Goal: Task Accomplishment & Management: Complete application form

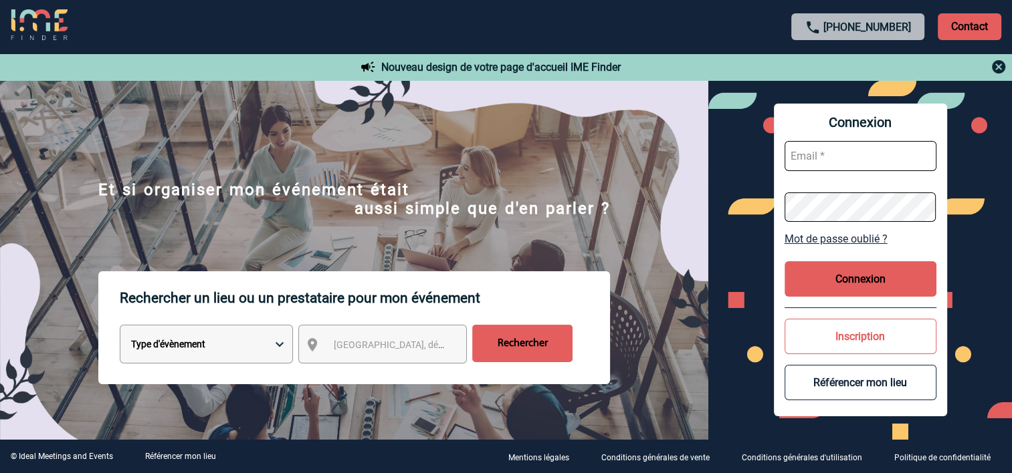
click at [824, 171] on form at bounding box center [860, 181] width 152 height 103
click at [824, 162] on input "text" at bounding box center [860, 156] width 152 height 30
type input "[PERSON_NAME][EMAIL_ADDRESS][DOMAIN_NAME]"
click at [857, 275] on button "Connexion" at bounding box center [860, 278] width 152 height 35
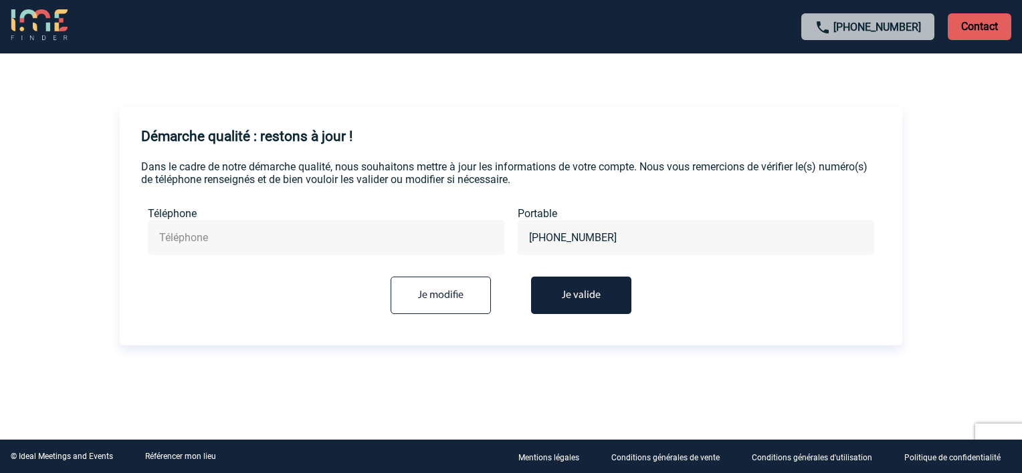
click at [598, 307] on button "Je valide" at bounding box center [581, 295] width 100 height 37
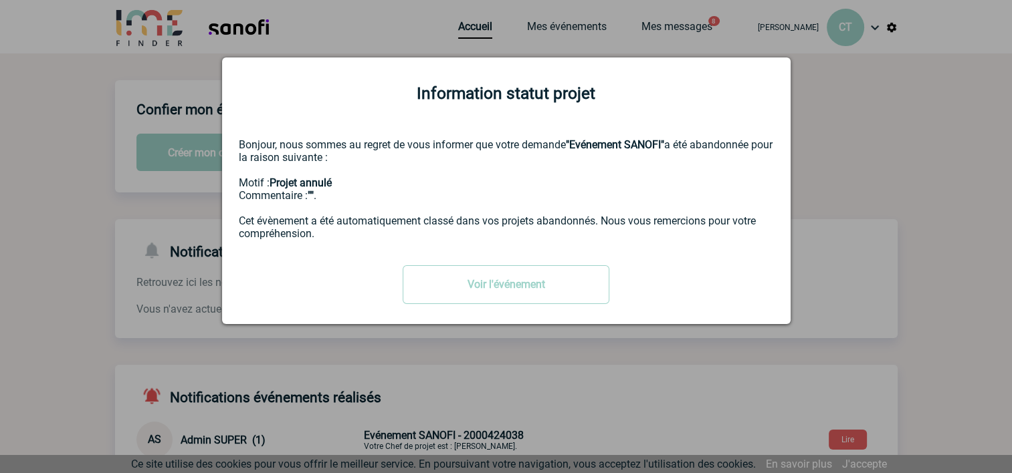
click at [921, 226] on div at bounding box center [506, 236] width 1012 height 473
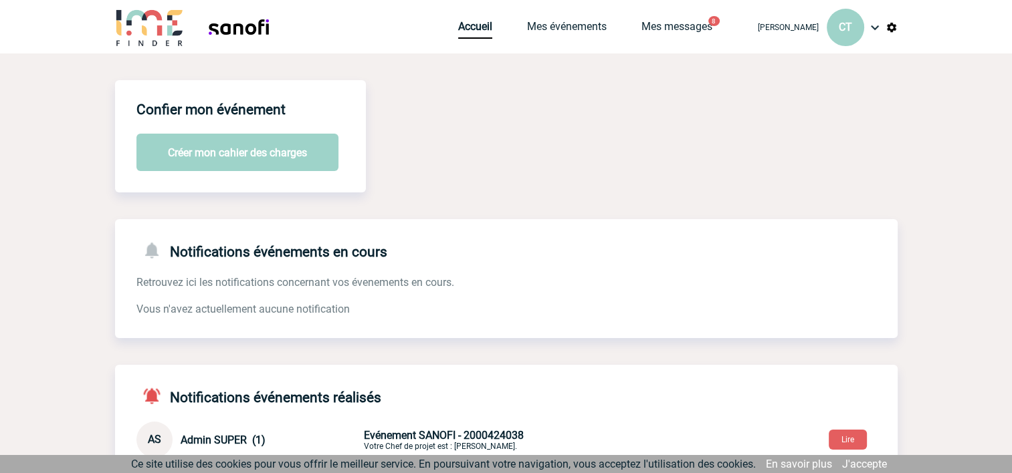
click at [221, 155] on button "Créer mon cahier des charges" at bounding box center [237, 152] width 202 height 37
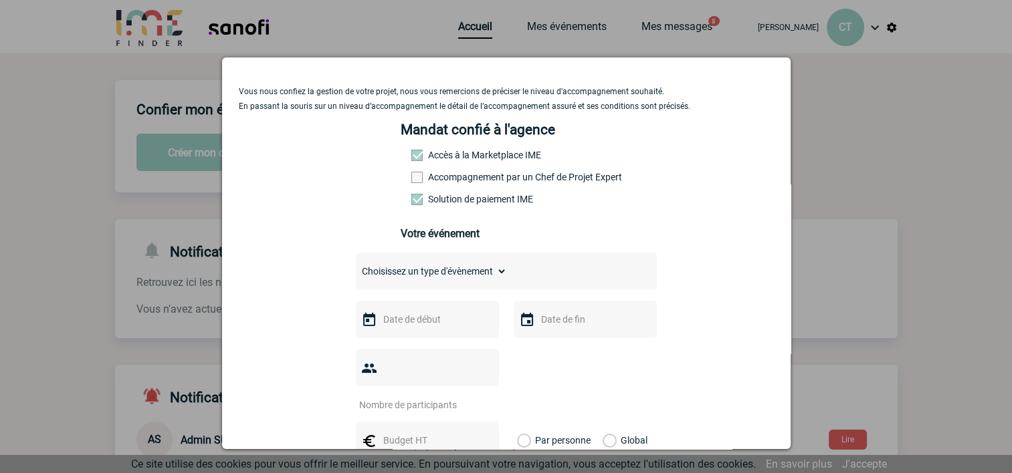
scroll to position [67, 0]
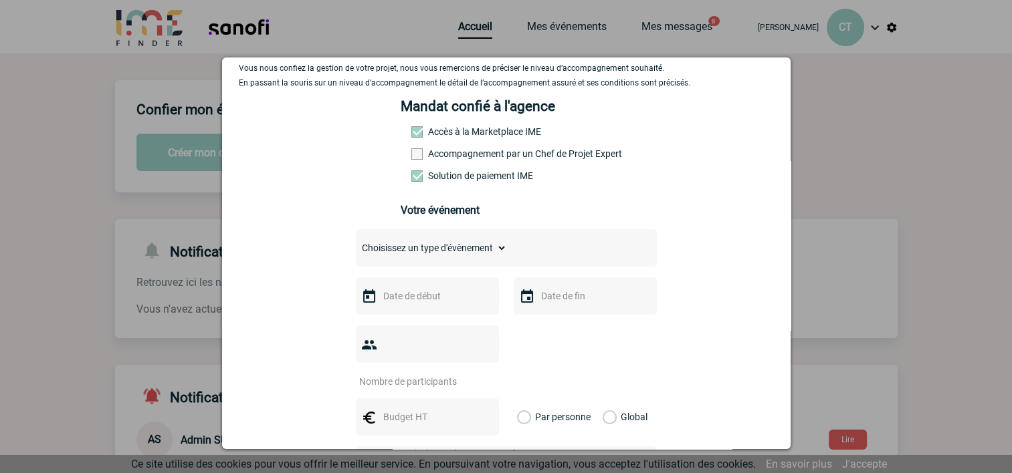
click at [495, 251] on select "Choisissez un type d'évènement Séminaire avec nuitée Séminaire sans nuitée Repa…" at bounding box center [431, 248] width 151 height 19
select select "4"
click at [356, 243] on select "Choisissez un type d'évènement Séminaire avec nuitée Séminaire sans nuitée Repa…" at bounding box center [431, 248] width 151 height 19
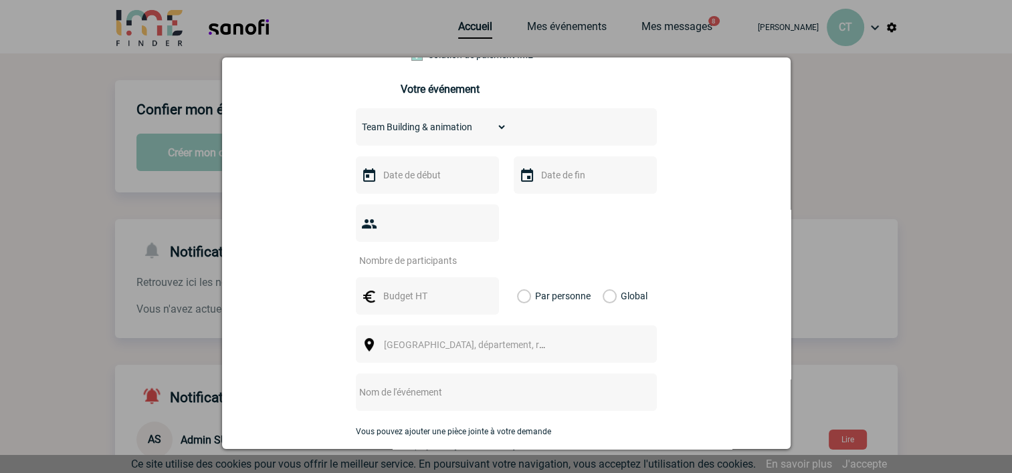
scroll to position [201, 0]
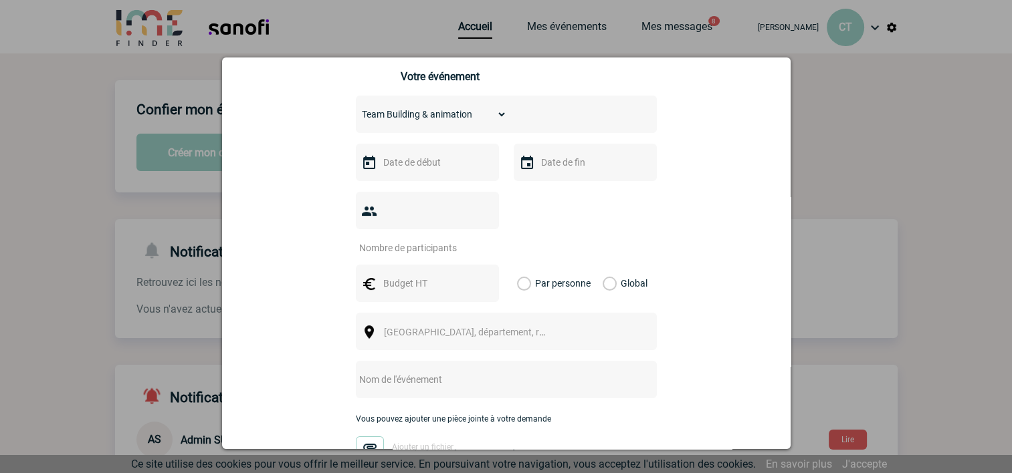
click at [436, 165] on input "text" at bounding box center [426, 162] width 92 height 17
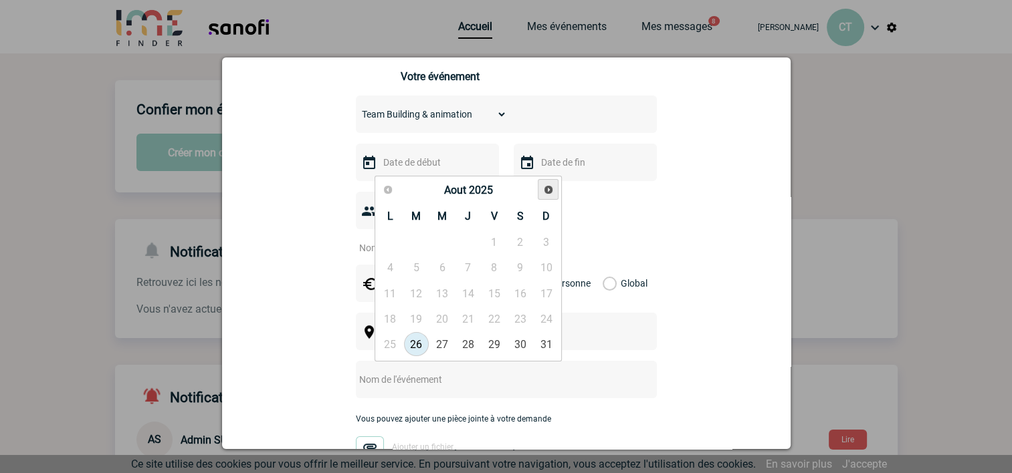
click at [548, 191] on span "Suivant" at bounding box center [548, 190] width 11 height 11
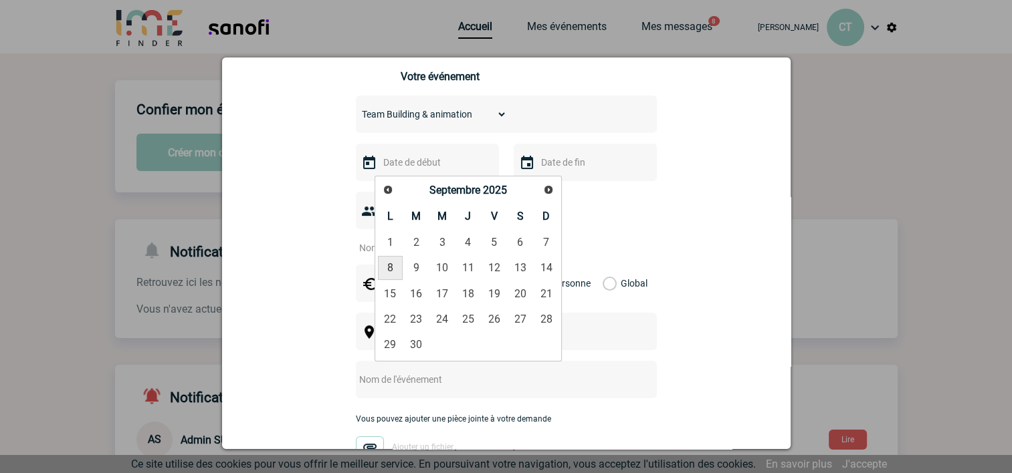
click at [388, 265] on link "8" at bounding box center [390, 268] width 25 height 24
type input "08-09-2025"
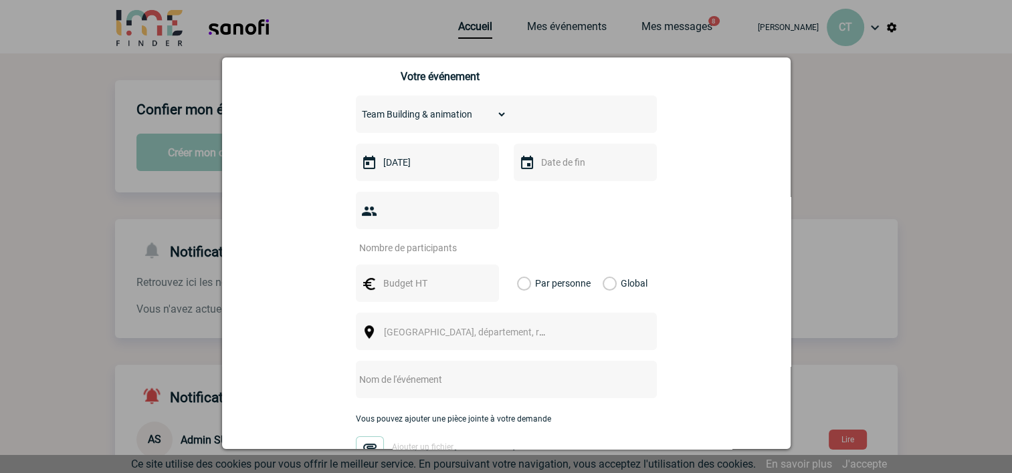
click at [526, 166] on img at bounding box center [527, 163] width 16 height 16
click at [560, 171] on input "text" at bounding box center [584, 162] width 92 height 17
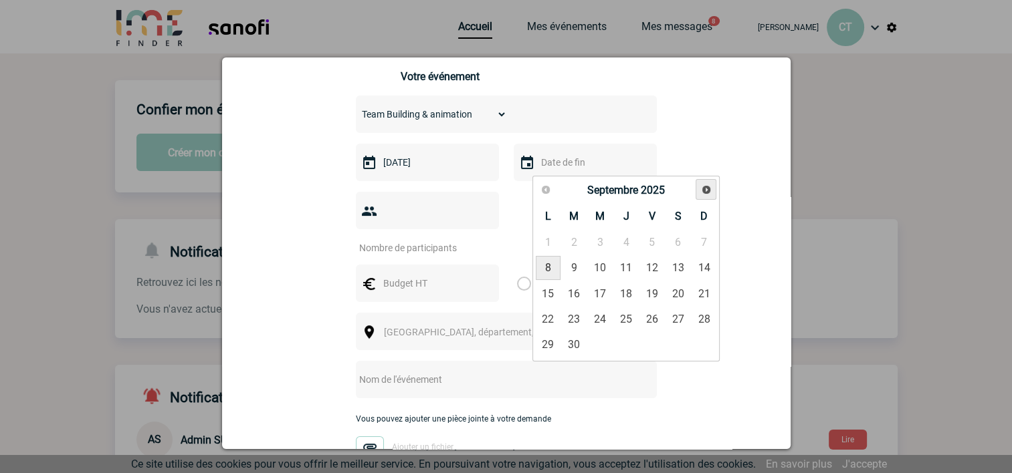
click at [706, 191] on span "Suivant" at bounding box center [706, 190] width 11 height 11
click at [544, 190] on span "Précédent" at bounding box center [545, 190] width 11 height 11
click at [546, 267] on link "8" at bounding box center [548, 268] width 25 height 24
type input "08-09-2025"
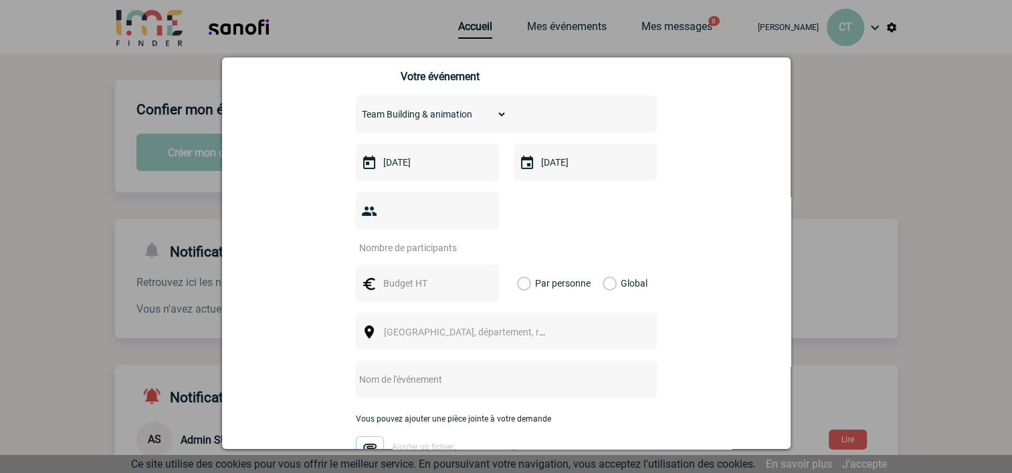
click at [396, 239] on input "number" at bounding box center [419, 247] width 126 height 17
type input "60"
click at [424, 275] on input "text" at bounding box center [426, 283] width 92 height 17
type input "3000"
click at [439, 327] on span "[GEOGRAPHIC_DATA], département, région..." at bounding box center [477, 332] width 186 height 11
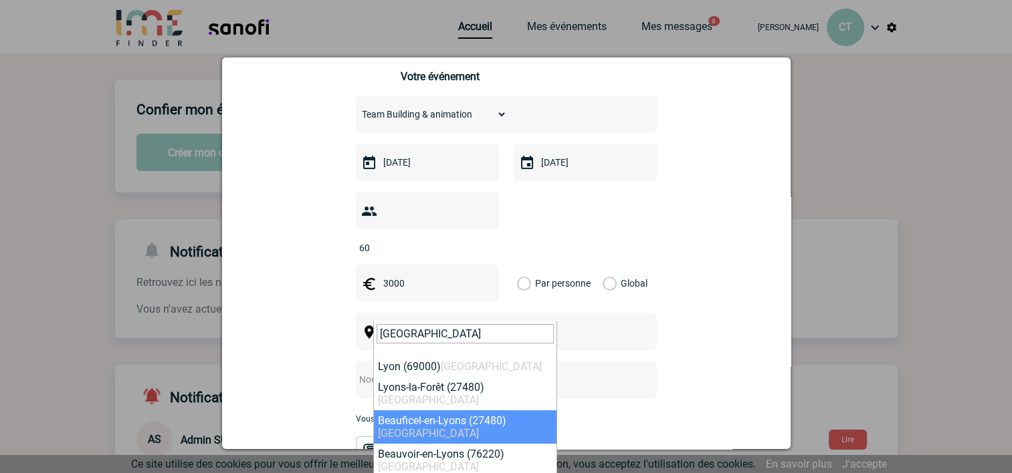
type input "LYON"
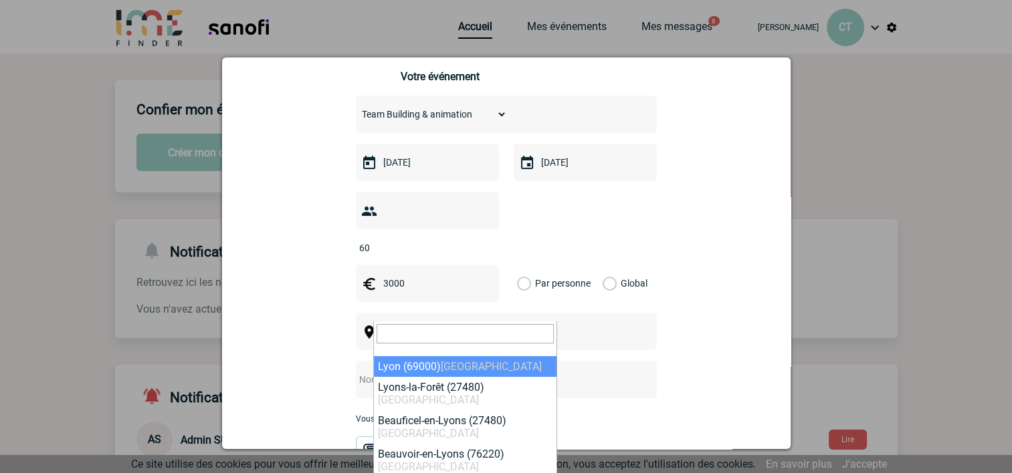
select select "36544"
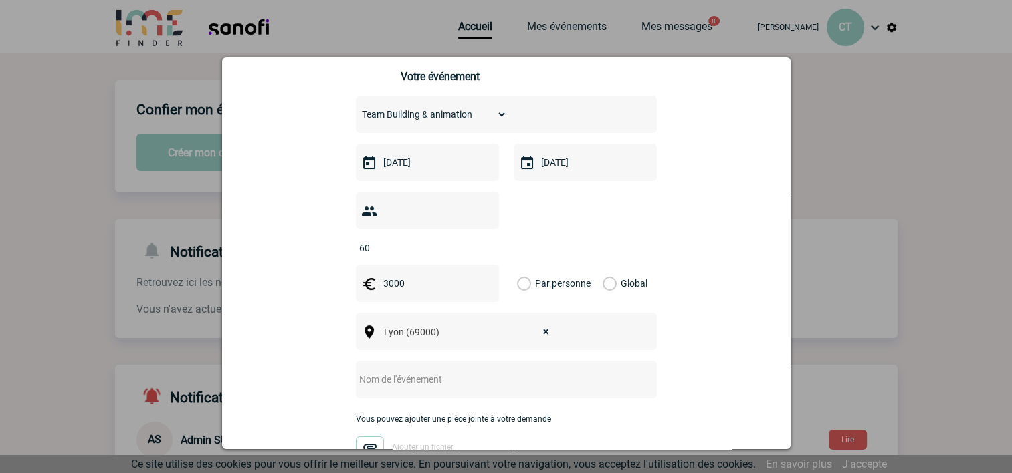
click at [395, 371] on input "text" at bounding box center [488, 379] width 265 height 17
type input "a"
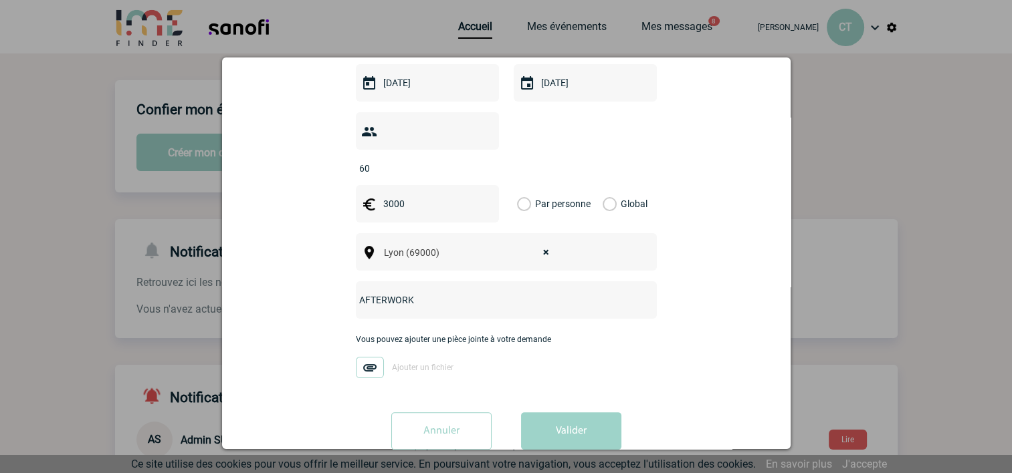
scroll to position [290, 0]
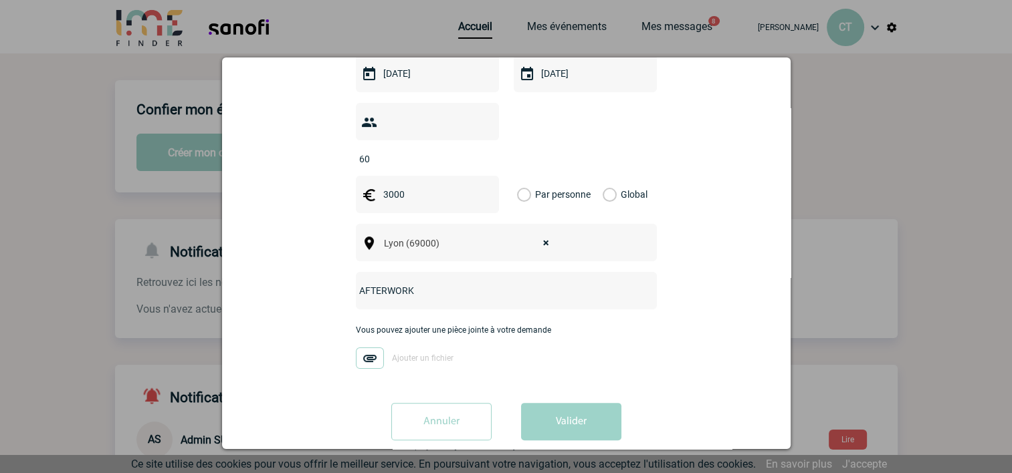
type input "AFTERWORK"
drag, startPoint x: 602, startPoint y: 174, endPoint x: 613, endPoint y: 211, distance: 39.1
click at [602, 176] on label "Global" at bounding box center [606, 194] width 9 height 37
click at [0, 0] on input "Global" at bounding box center [0, 0] width 0 height 0
click at [578, 403] on button "Valider" at bounding box center [571, 421] width 100 height 37
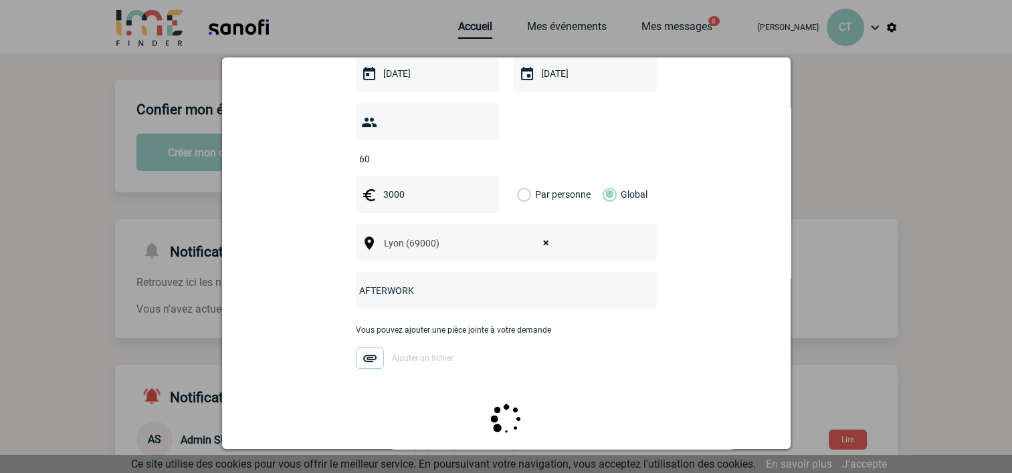
scroll to position [0, 0]
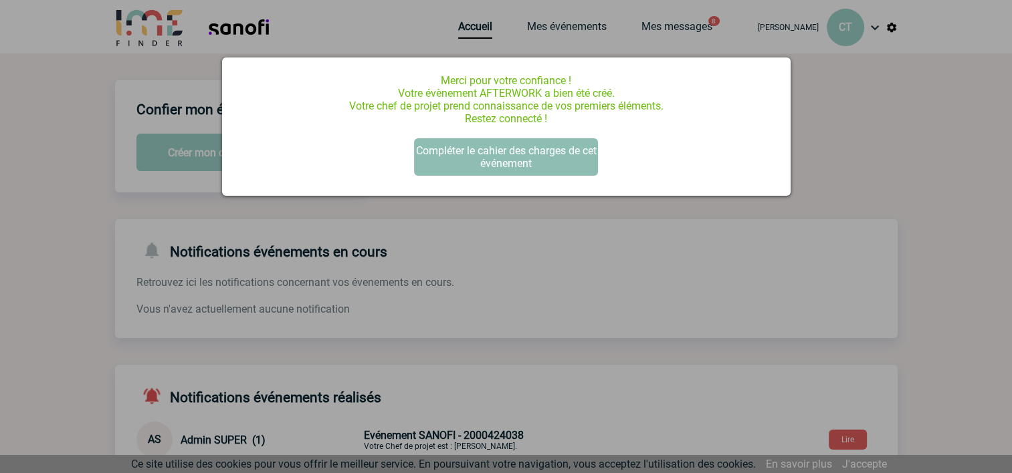
click at [505, 158] on button "Compléter le cahier des charges de cet événement" at bounding box center [506, 156] width 184 height 37
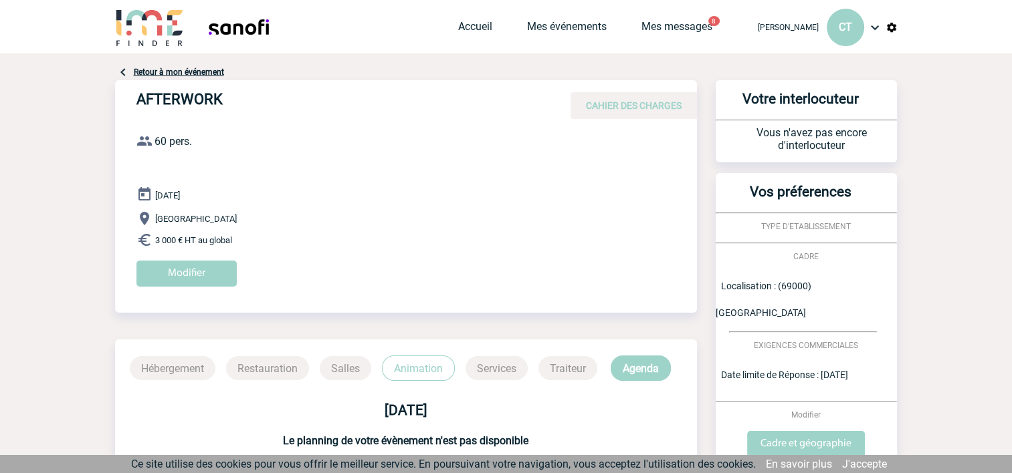
click at [265, 372] on p "Restauration" at bounding box center [267, 368] width 83 height 24
click at [369, 369] on p "Salles" at bounding box center [345, 368] width 51 height 24
click at [505, 368] on p "Services" at bounding box center [496, 368] width 62 height 24
click at [632, 372] on p "Agenda" at bounding box center [640, 368] width 60 height 25
click at [177, 279] on input "Modifier" at bounding box center [186, 274] width 100 height 26
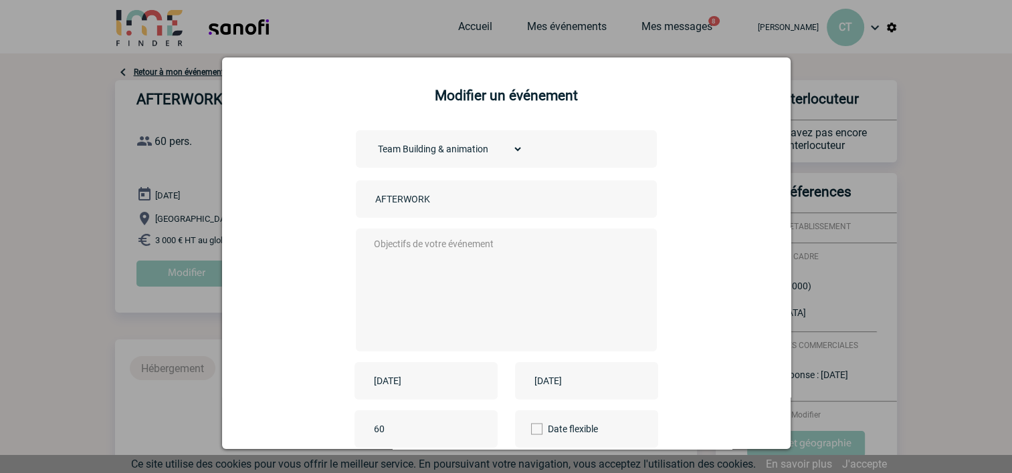
click at [407, 252] on textarea at bounding box center [502, 288] width 264 height 107
type textarea "b"
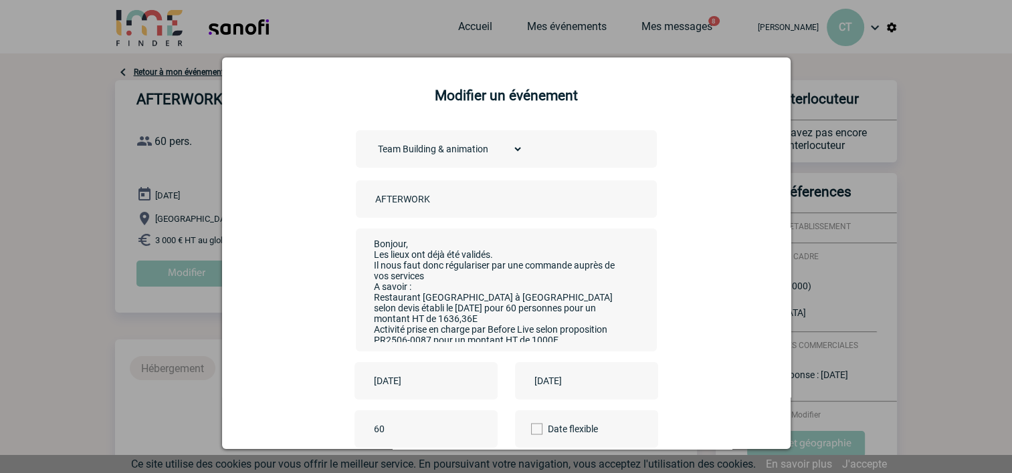
click at [493, 255] on textarea "Bonjour, Les lieux ont déjà été validés. Il nous faut donc régulariser par une …" at bounding box center [502, 288] width 264 height 107
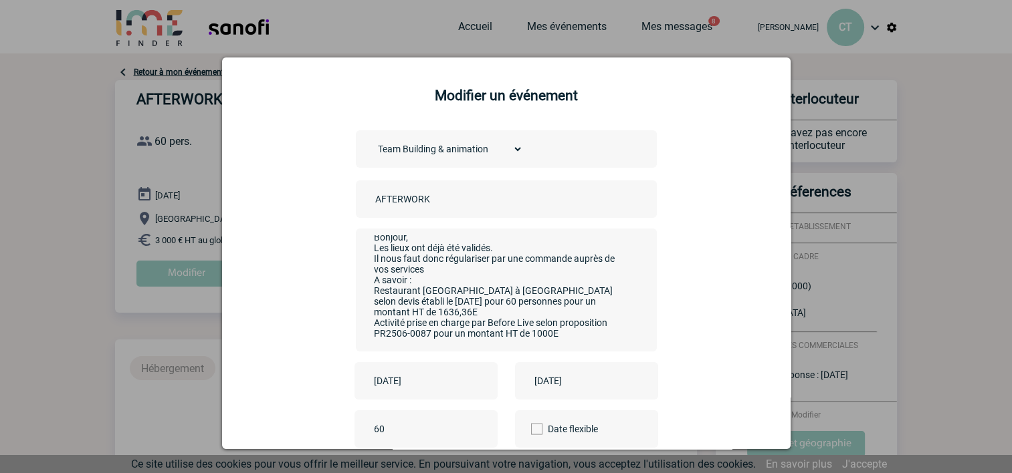
scroll to position [11, 0]
click at [430, 310] on textarea "Bonjour, Les lieux ont déjà été validés. Il nous faut donc régulariser par une …" at bounding box center [502, 288] width 264 height 107
click at [558, 332] on textarea "Bonjour, Les lieux ont déjà été validés. Il nous faut donc régulariser par une …" at bounding box center [502, 288] width 264 height 107
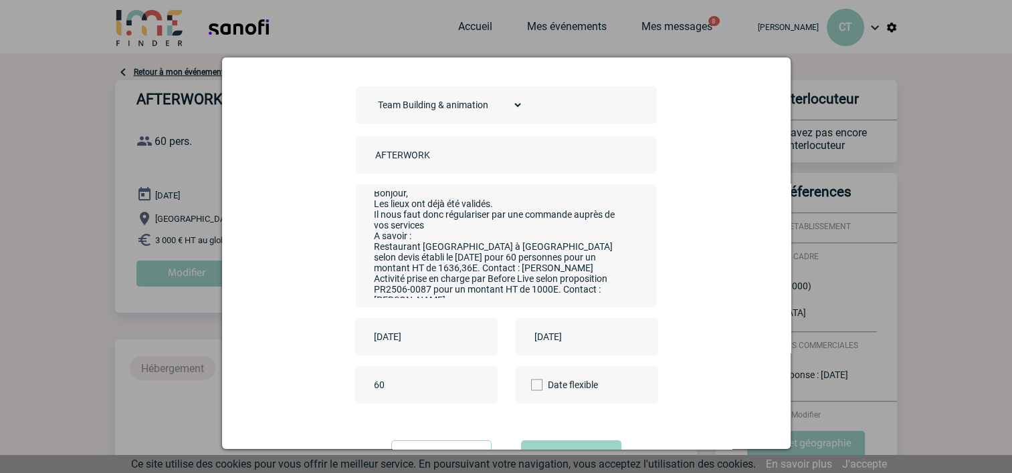
scroll to position [0, 0]
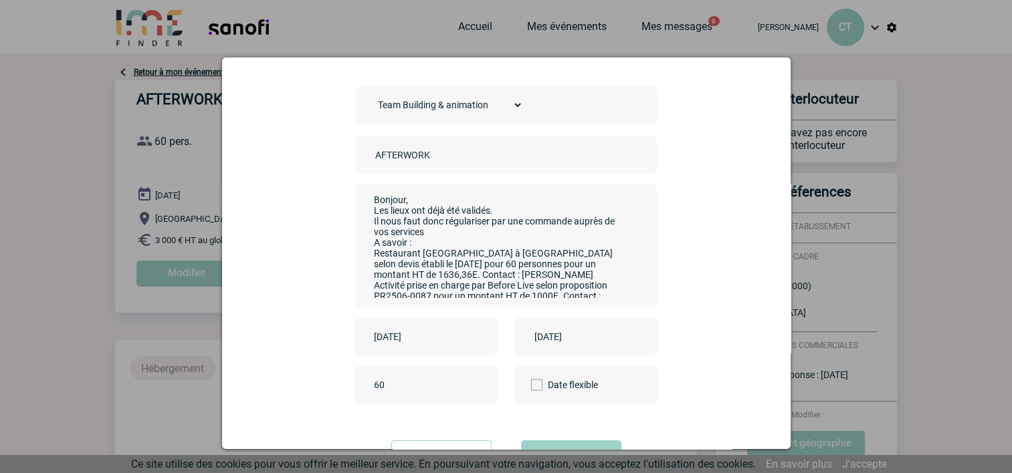
click at [415, 203] on textarea "Bonjour, Les lieux ont déjà été validés. Il nous faut donc régulariser par une …" at bounding box center [502, 244] width 264 height 107
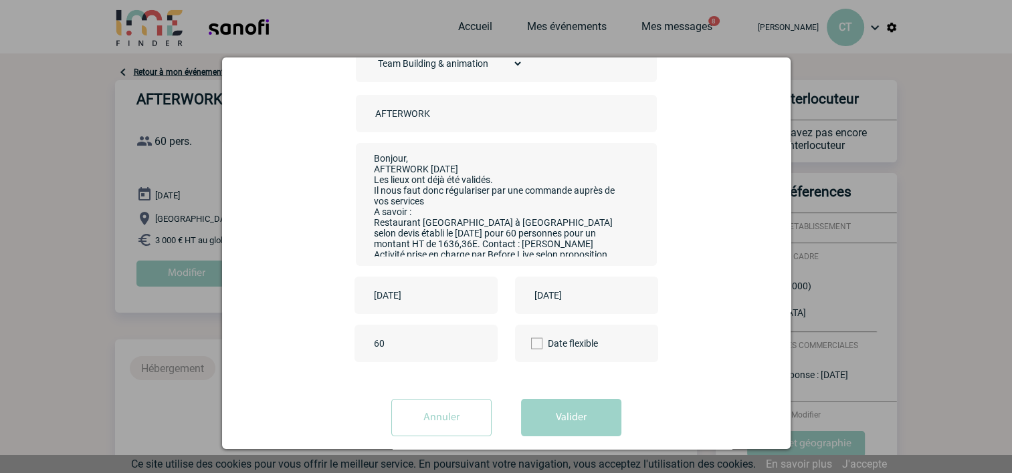
scroll to position [104, 0]
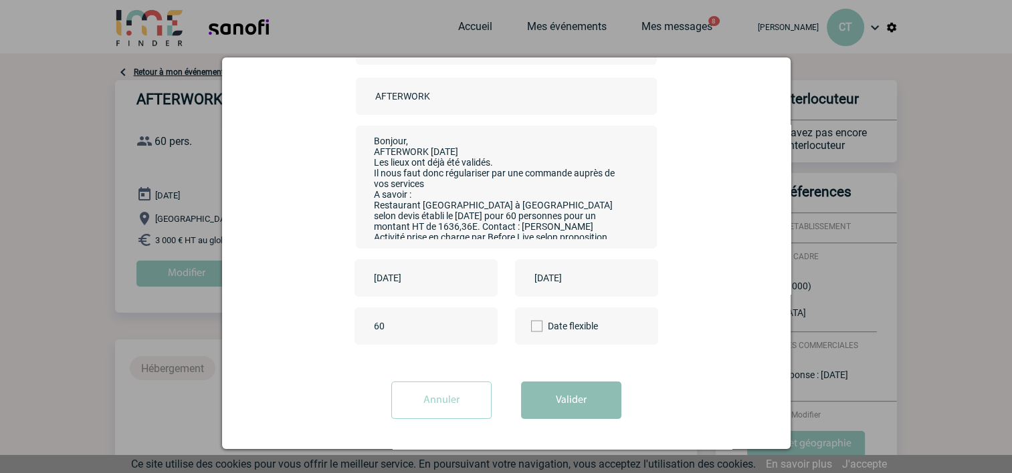
type textarea "Bonjour, AFTERWORK 08/09/2025 Les lieux ont déjà été validés. Il nous faut donc…"
click at [558, 398] on button "Valider" at bounding box center [571, 400] width 100 height 37
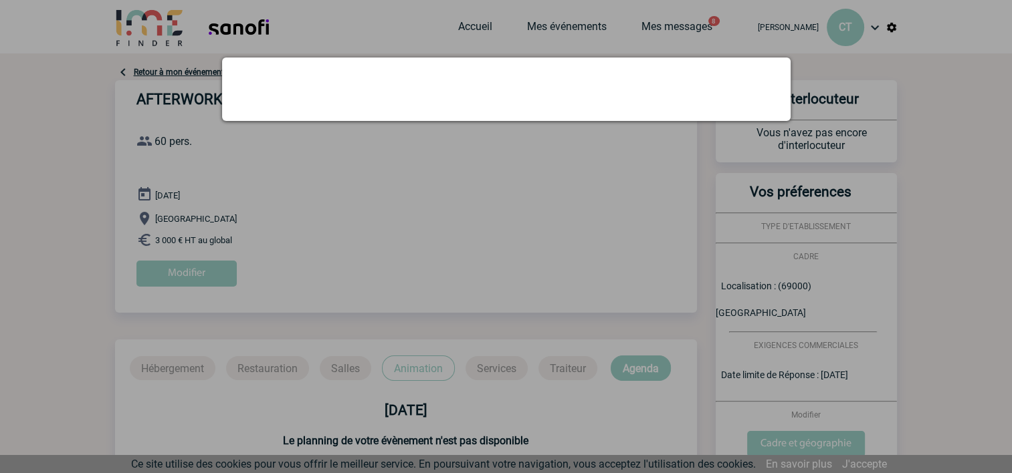
scroll to position [0, 0]
